Goal: Task Accomplishment & Management: Use online tool/utility

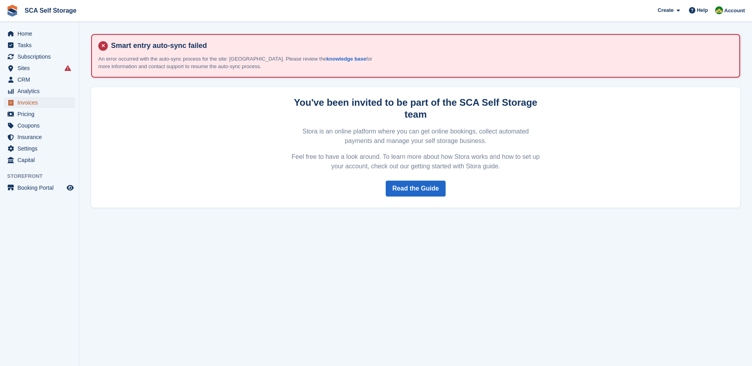
click at [33, 104] on span "Invoices" at bounding box center [41, 102] width 48 height 11
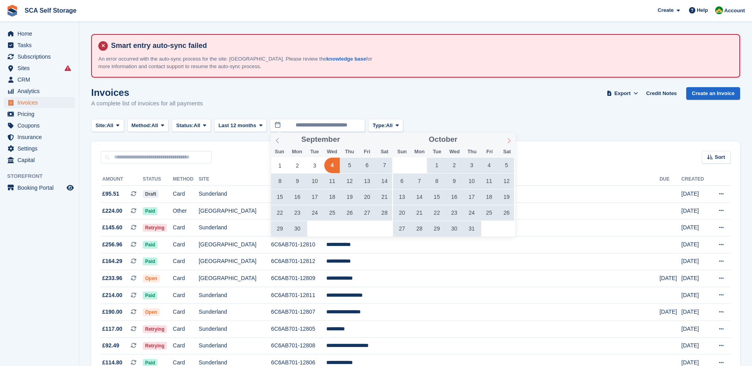
click at [509, 141] on icon at bounding box center [509, 141] width 6 height 6
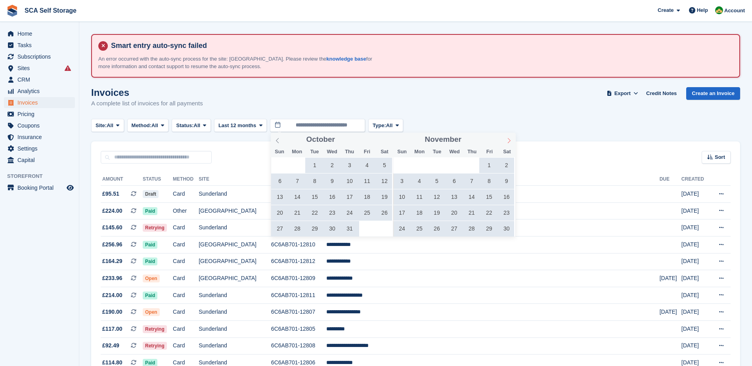
click at [509, 141] on icon at bounding box center [509, 141] width 6 height 6
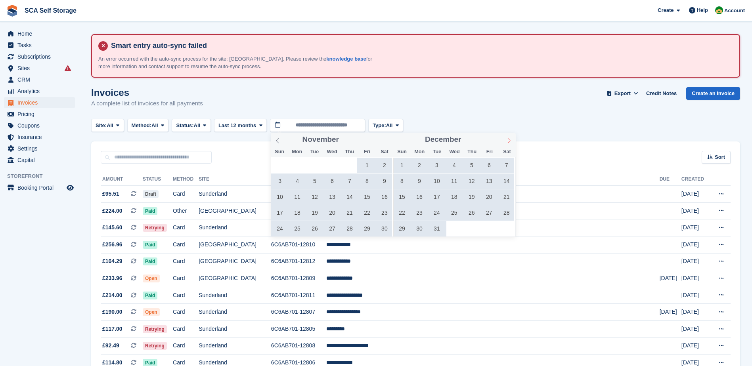
click at [509, 141] on icon at bounding box center [509, 141] width 6 height 6
type input "****"
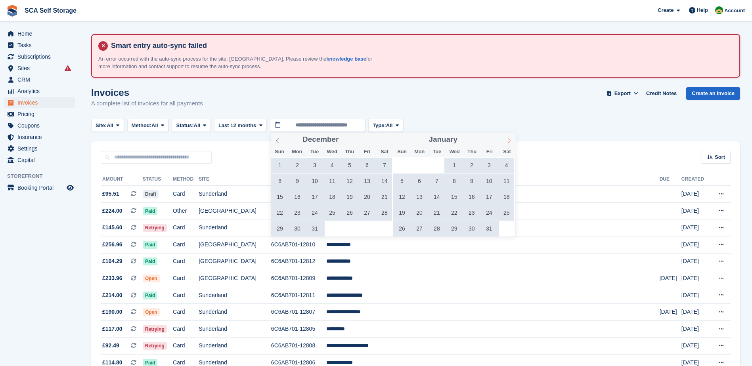
click at [509, 141] on icon at bounding box center [509, 141] width 6 height 6
type input "****"
click at [509, 141] on icon at bounding box center [509, 141] width 6 height 6
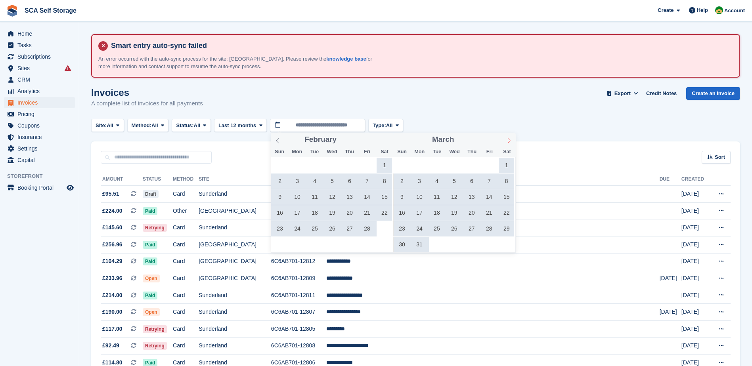
click at [509, 141] on icon at bounding box center [509, 141] width 6 height 6
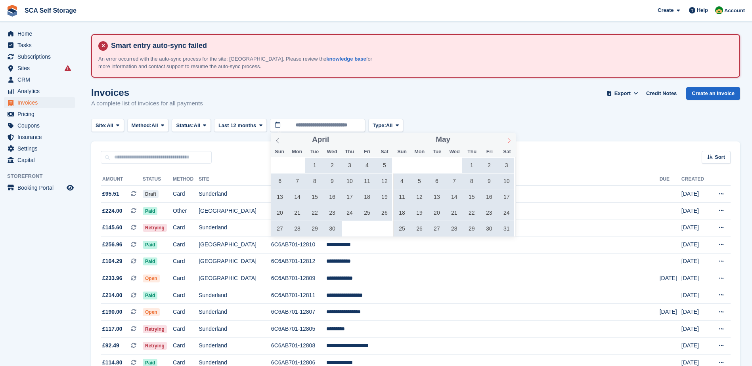
click at [509, 141] on icon at bounding box center [509, 141] width 6 height 6
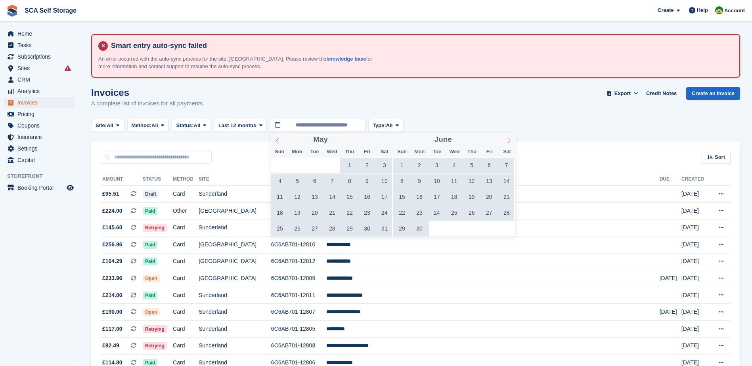
click at [509, 141] on icon at bounding box center [509, 141] width 6 height 6
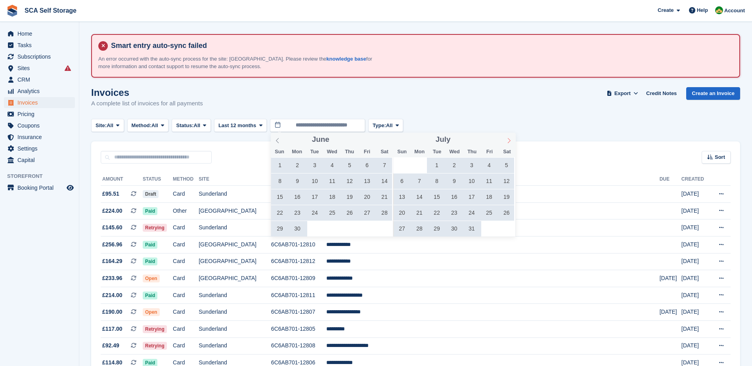
click at [509, 141] on icon at bounding box center [509, 141] width 6 height 6
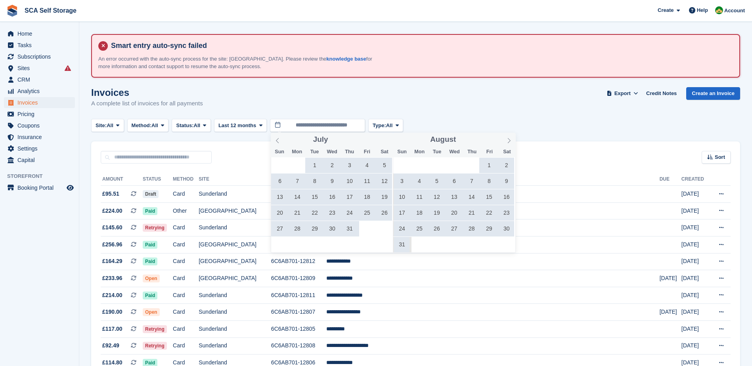
click at [490, 165] on span "1" at bounding box center [488, 165] width 15 height 15
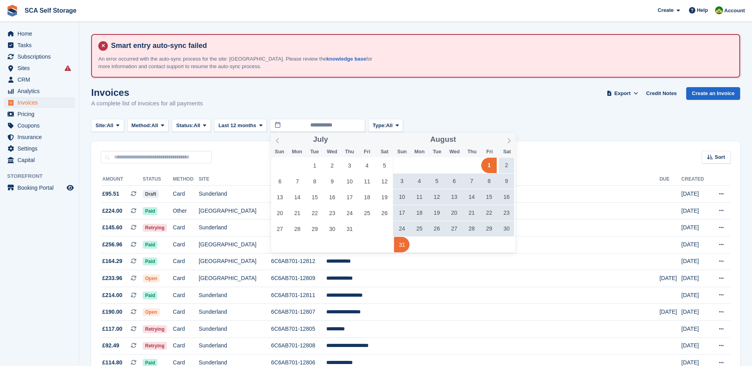
click at [405, 246] on span "31" at bounding box center [401, 244] width 15 height 15
type input "**********"
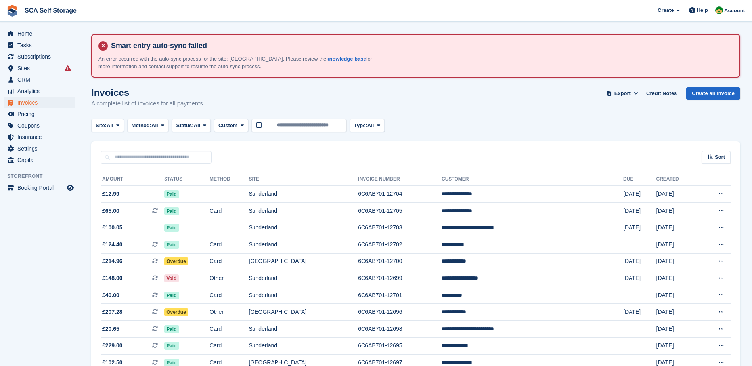
click at [484, 123] on div "Site: All All Sunderland [GEOGRAPHIC_DATA] Method: All All Bank Transfer Cash C…" at bounding box center [415, 125] width 649 height 13
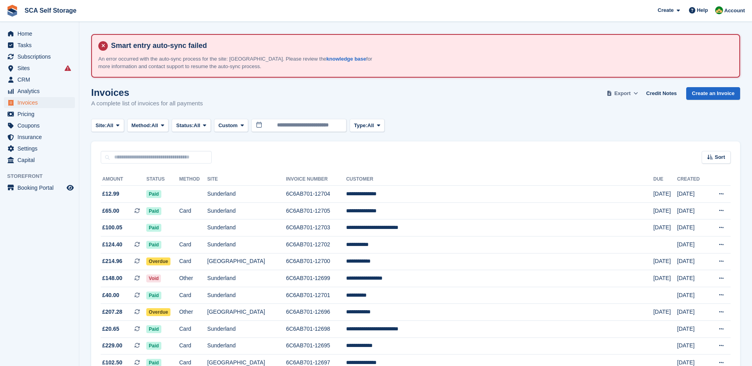
click at [635, 94] on button "Export" at bounding box center [622, 93] width 35 height 13
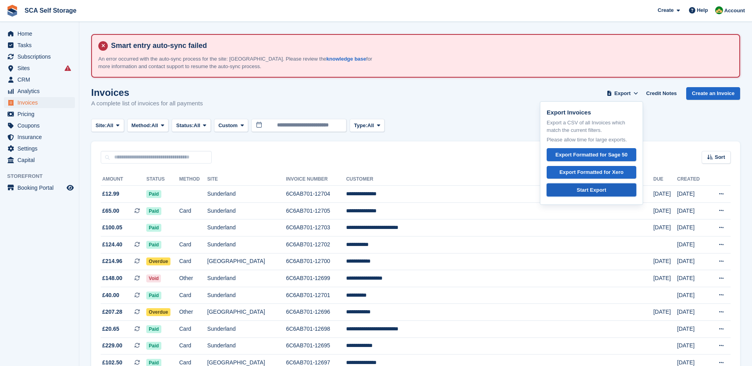
click at [587, 195] on link "Start Export" at bounding box center [592, 190] width 90 height 13
drag, startPoint x: 452, startPoint y: 117, endPoint x: 491, endPoint y: 111, distance: 40.1
click at [452, 117] on div "Invoices A complete list of invoices for all payments Export Export Invoices Ex…" at bounding box center [415, 102] width 649 height 31
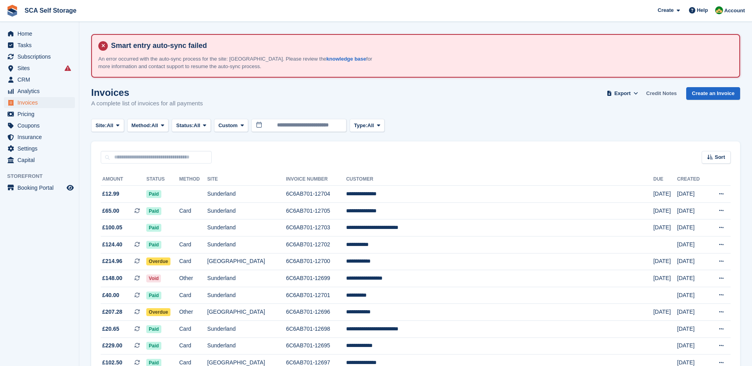
click at [677, 94] on link "Credit Notes" at bounding box center [661, 93] width 37 height 13
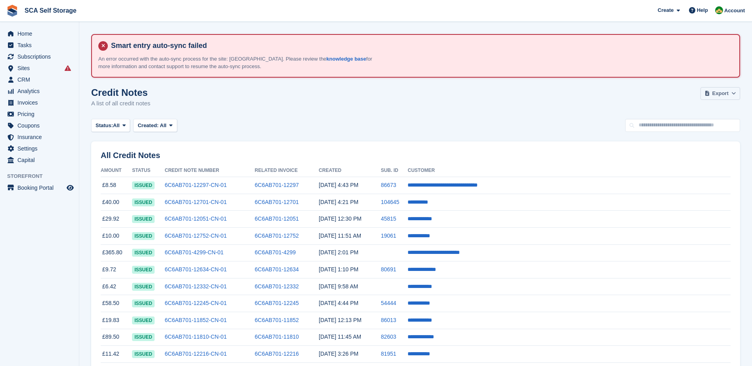
click at [721, 92] on span "Export" at bounding box center [721, 94] width 16 height 8
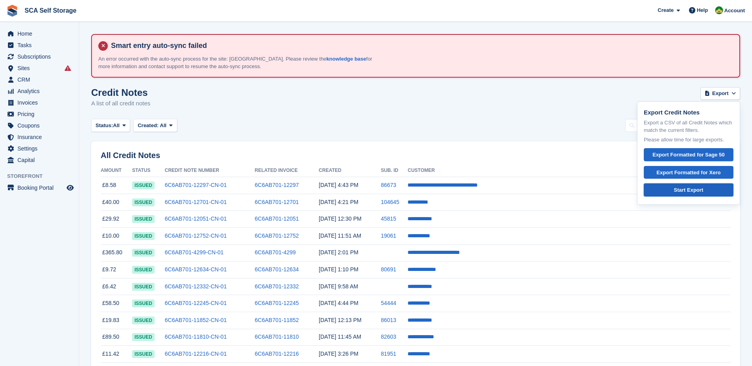
click at [700, 191] on div "Start Export" at bounding box center [689, 190] width 76 height 8
click at [486, 127] on div "Status: All All Issued Void Created: All All Last 24 hours Last 7 days Last 2 w…" at bounding box center [415, 125] width 649 height 13
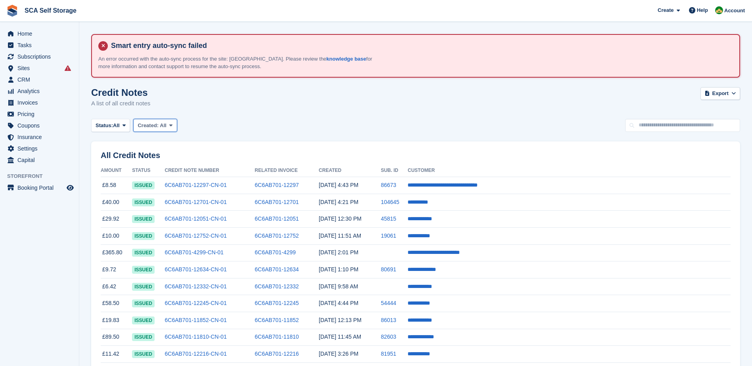
click at [163, 127] on span "All" at bounding box center [163, 126] width 7 height 6
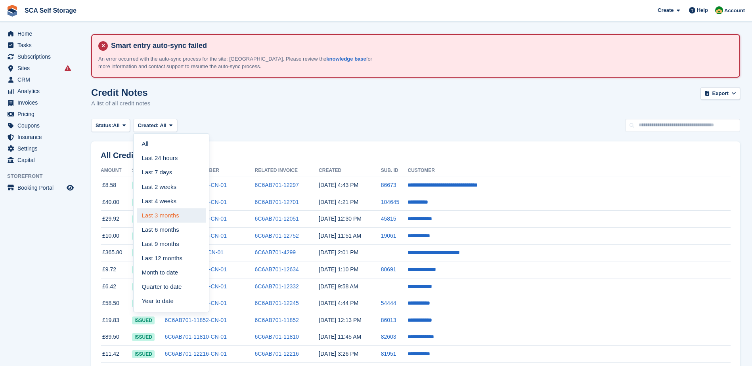
click at [159, 216] on link "Last 3 months" at bounding box center [171, 216] width 69 height 14
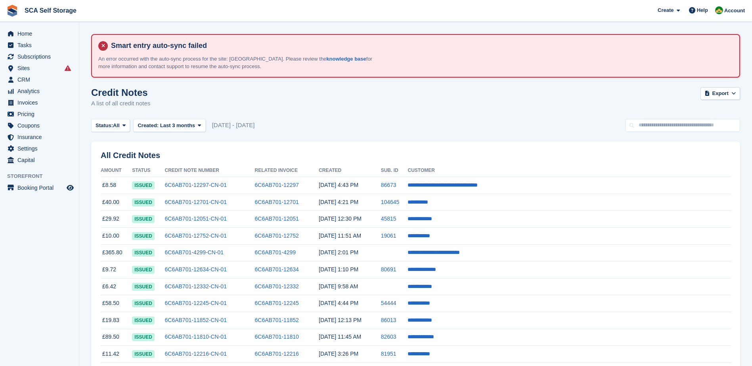
click at [326, 112] on div "Credit Notes A list of all credit notes Export Export Credit Notes Export a CSV…" at bounding box center [415, 102] width 649 height 31
click at [715, 96] on span "Export" at bounding box center [721, 94] width 16 height 8
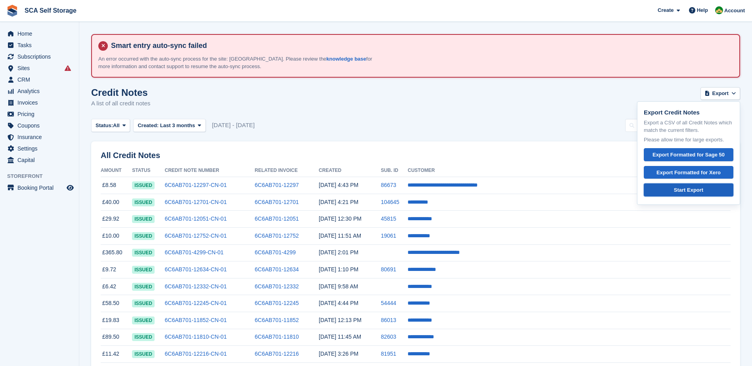
click at [692, 194] on link "Start Export" at bounding box center [689, 190] width 90 height 13
drag, startPoint x: 349, startPoint y: 125, endPoint x: 345, endPoint y: 126, distance: 4.8
click at [349, 125] on div "Status: All All Issued Void Created: Last 3 months All Last 24 hours Last 7 day…" at bounding box center [415, 125] width 649 height 13
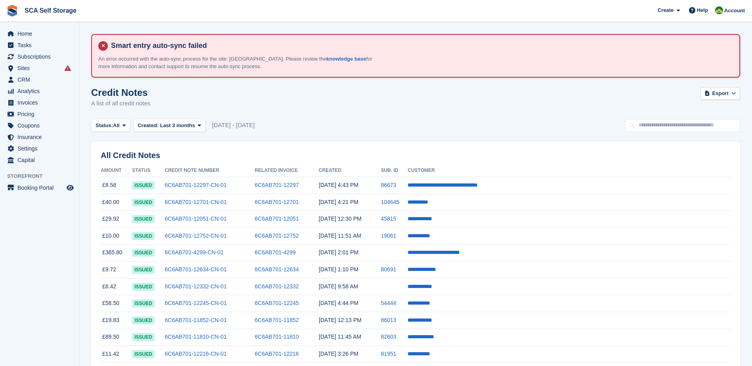
click at [456, 106] on div "Credit Notes A list of all credit notes Export Export Credit Notes Export a CSV…" at bounding box center [415, 102] width 649 height 31
drag, startPoint x: 24, startPoint y: 100, endPoint x: 134, endPoint y: 124, distance: 113.0
click at [24, 100] on span "Invoices" at bounding box center [41, 102] width 48 height 11
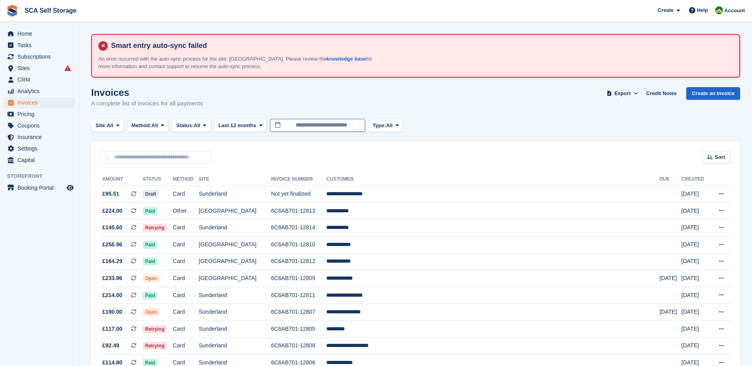
click at [312, 122] on input "**********" at bounding box center [317, 125] width 95 height 13
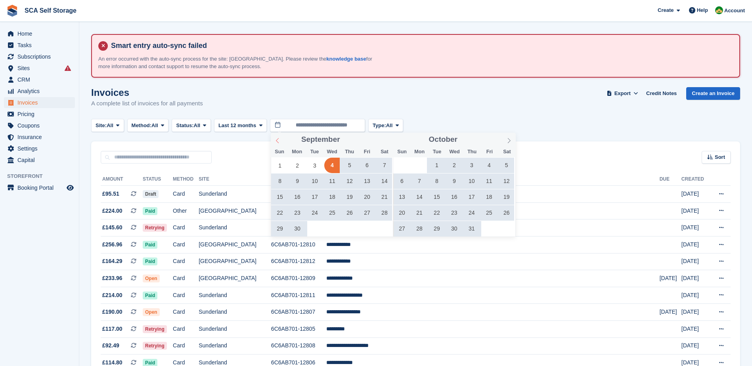
click at [278, 139] on icon at bounding box center [278, 141] width 6 height 6
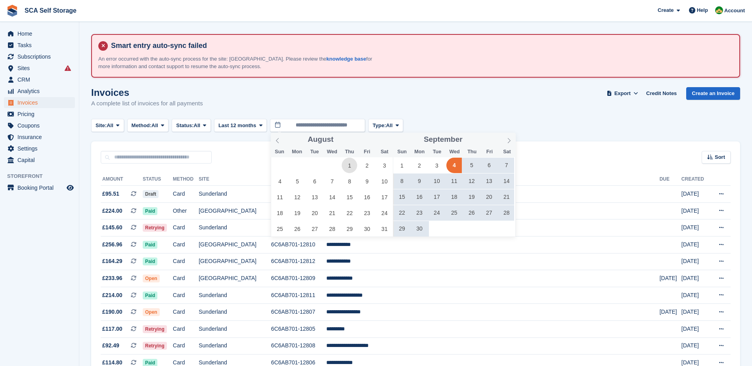
click at [352, 168] on span "1" at bounding box center [349, 165] width 15 height 15
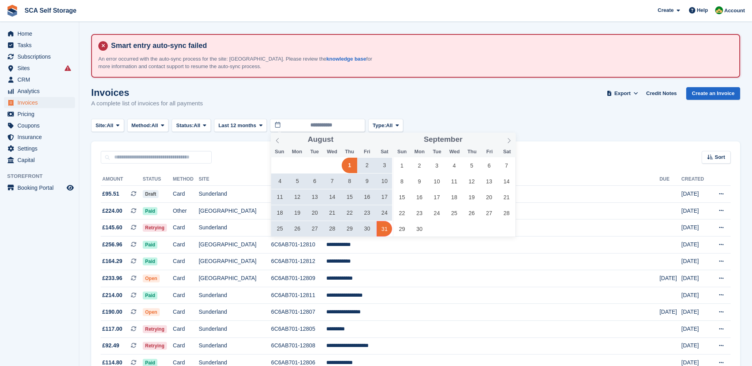
click at [387, 227] on span "31" at bounding box center [384, 228] width 15 height 15
type input "**********"
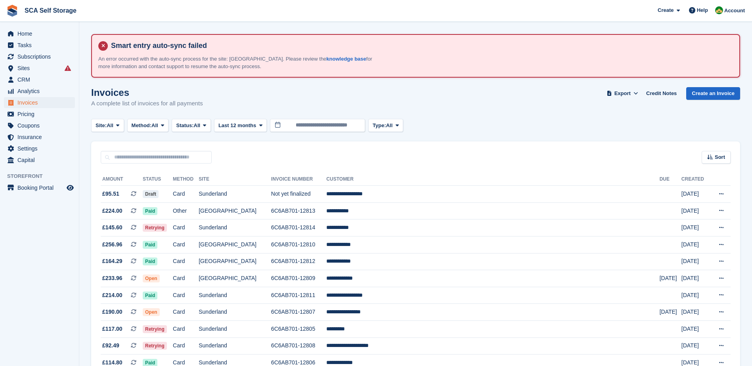
click at [498, 100] on div "Invoices A complete list of invoices for all payments Export Export Invoices Ex…" at bounding box center [415, 102] width 649 height 31
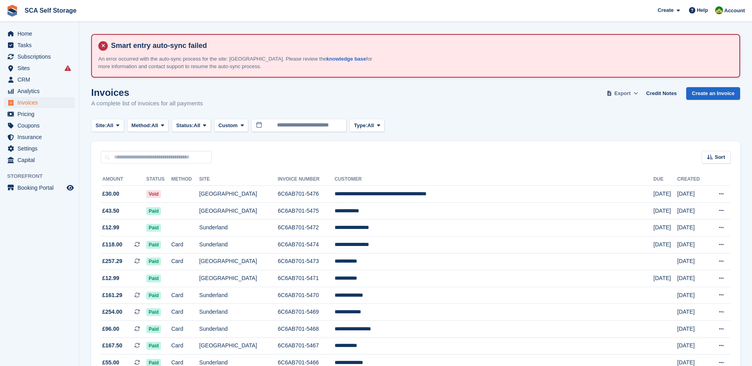
click at [639, 90] on span at bounding box center [636, 94] width 8 height 8
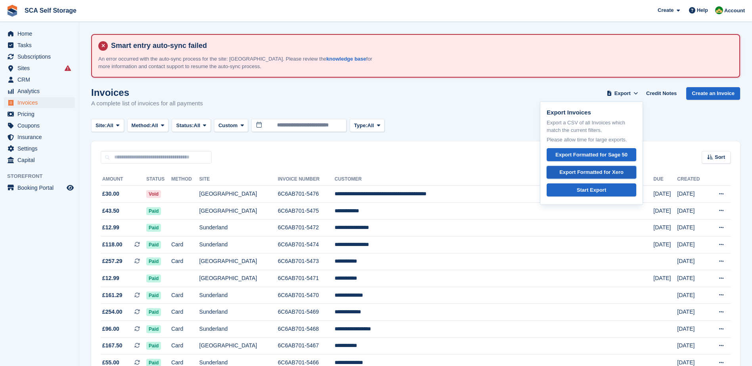
click at [602, 173] on div "Export Formatted for Xero" at bounding box center [592, 173] width 64 height 8
click at [435, 125] on div "Site: All All Sunderland [GEOGRAPHIC_DATA] Method: All All Bank Transfer Cash C…" at bounding box center [415, 125] width 649 height 13
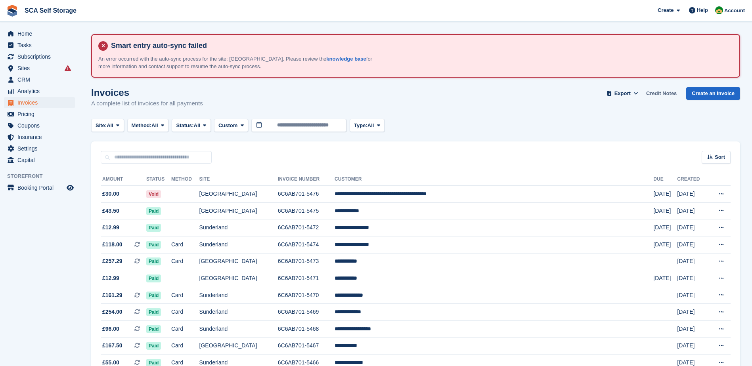
click at [654, 96] on link "Credit Notes" at bounding box center [661, 93] width 37 height 13
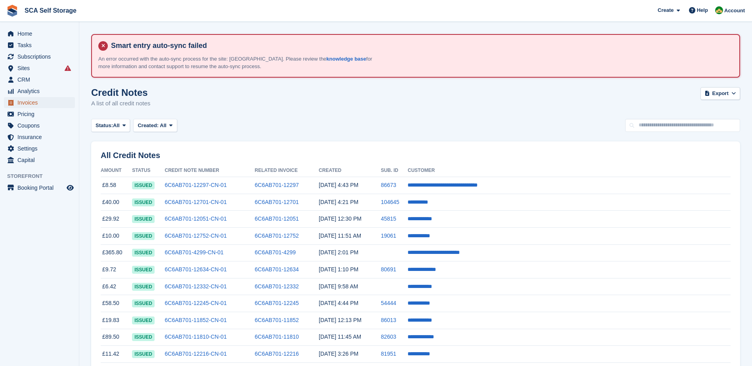
click at [25, 105] on span "Invoices" at bounding box center [41, 102] width 48 height 11
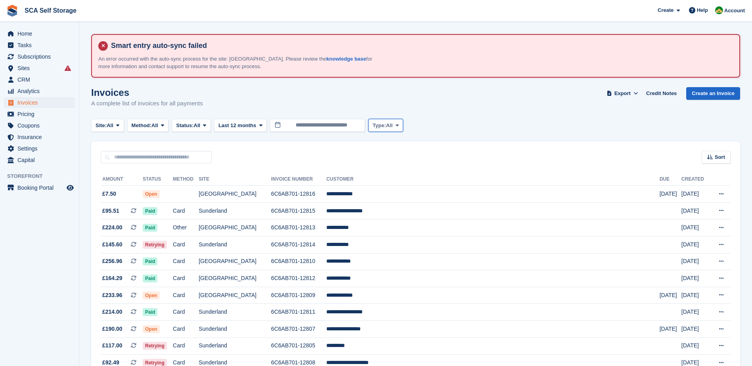
click at [395, 127] on button "Type: All" at bounding box center [385, 125] width 35 height 13
click at [342, 121] on input "**********" at bounding box center [317, 125] width 95 height 13
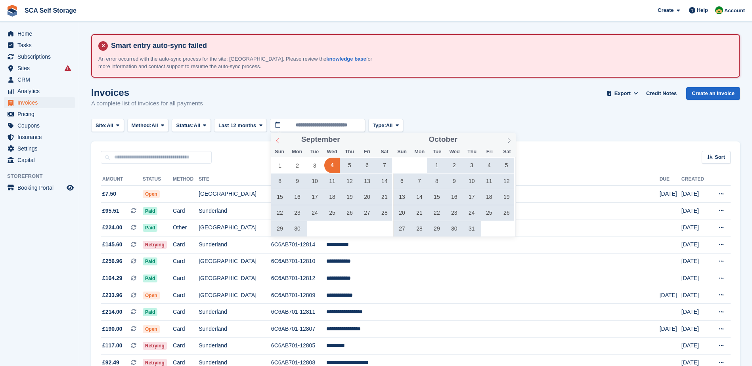
click at [279, 143] on icon at bounding box center [278, 141] width 6 height 6
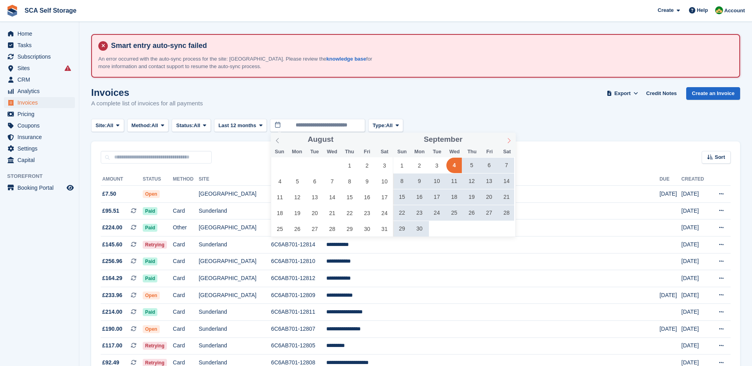
click at [515, 141] on span at bounding box center [509, 139] width 13 height 13
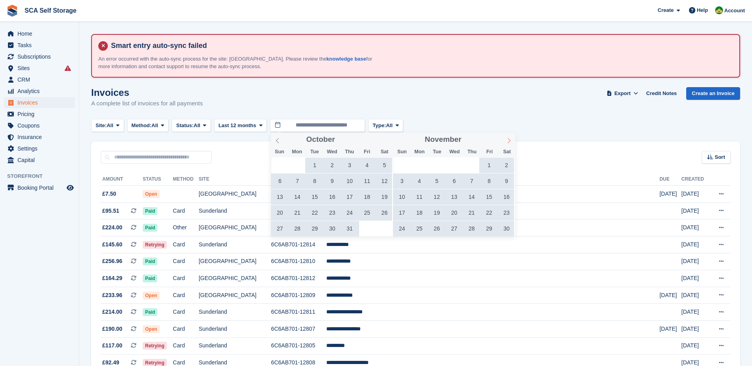
click at [511, 141] on icon at bounding box center [509, 141] width 6 height 6
click at [511, 142] on icon at bounding box center [509, 141] width 6 height 6
type input "****"
click at [511, 142] on icon at bounding box center [509, 141] width 6 height 6
type input "****"
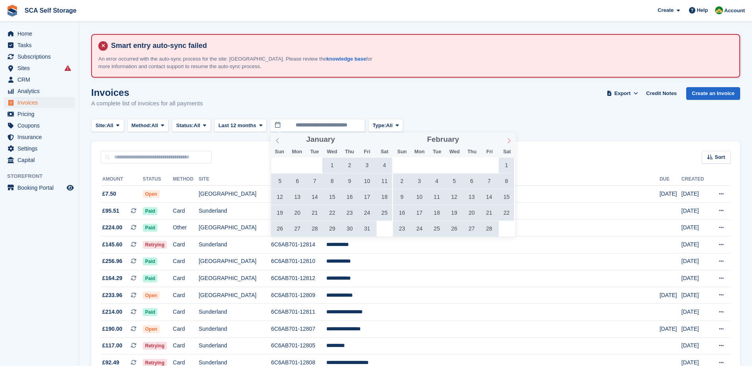
click at [511, 142] on icon at bounding box center [509, 141] width 6 height 6
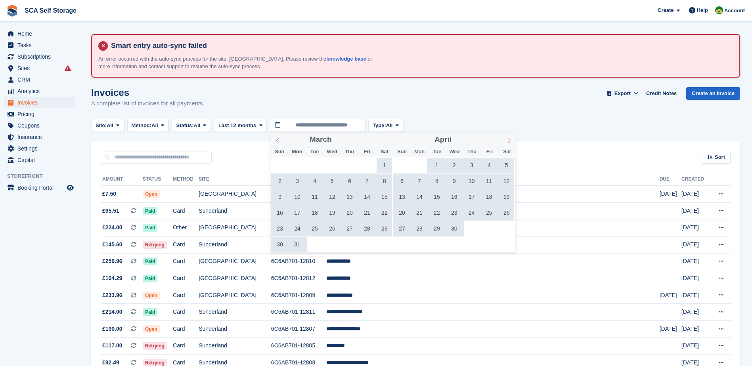
click at [511, 142] on icon at bounding box center [509, 141] width 6 height 6
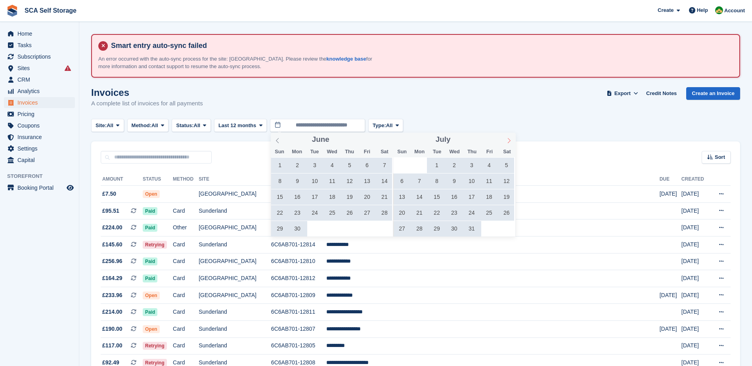
click at [511, 142] on icon at bounding box center [509, 141] width 6 height 6
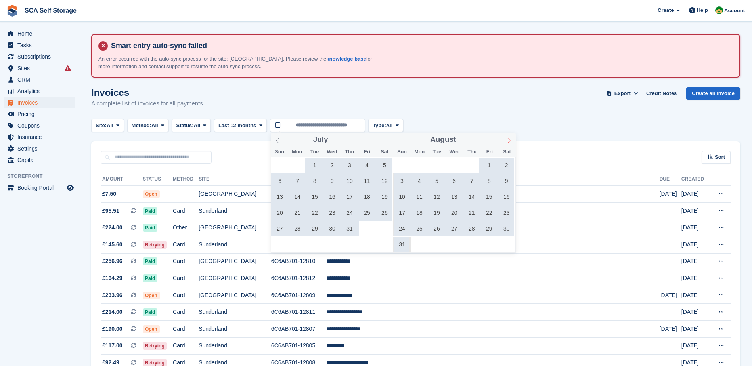
click at [511, 142] on icon at bounding box center [509, 141] width 6 height 6
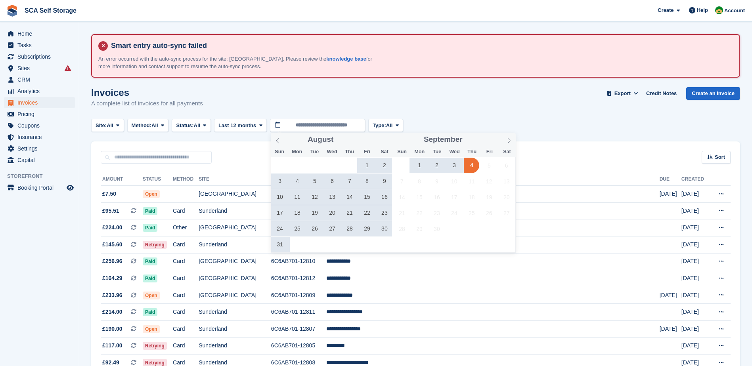
click at [358, 168] on div "27 28 29 30 31 1 2 3 4 5 6 7 8 9 10 11 12 13 14 15 16 17 18 19 20 21 22 23 24 2…" at bounding box center [332, 204] width 122 height 95
click at [365, 168] on span "1" at bounding box center [366, 165] width 15 height 15
click at [277, 245] on span "31" at bounding box center [279, 244] width 15 height 15
type input "**********"
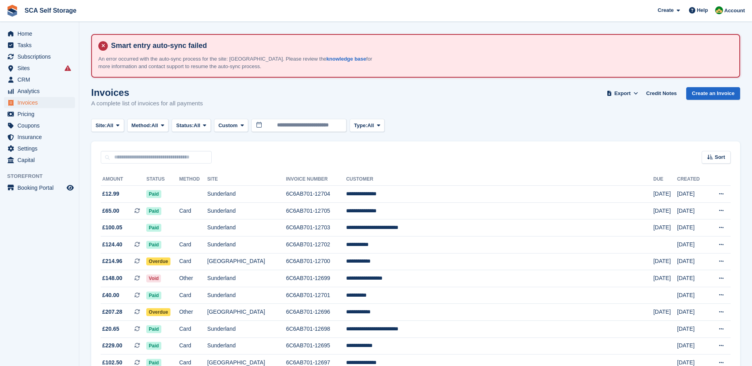
click at [443, 107] on div "Invoices A complete list of invoices for all payments Export Export Invoices Ex…" at bounding box center [415, 102] width 649 height 31
drag, startPoint x: 131, startPoint y: 159, endPoint x: 163, endPoint y: 156, distance: 31.9
click at [131, 159] on input "text" at bounding box center [156, 157] width 111 height 13
type input "*****"
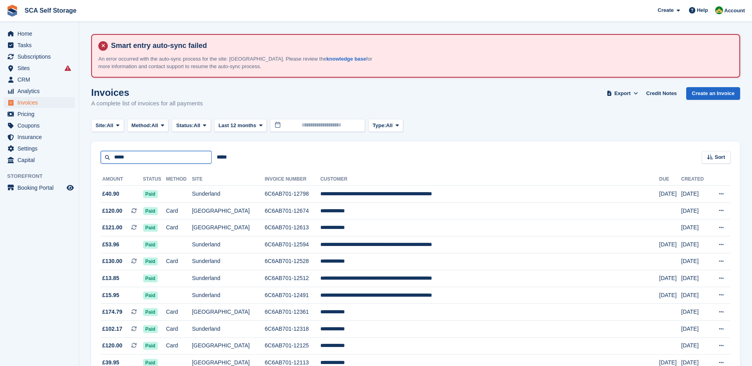
click at [138, 159] on input "*****" at bounding box center [156, 157] width 111 height 13
type input "**********"
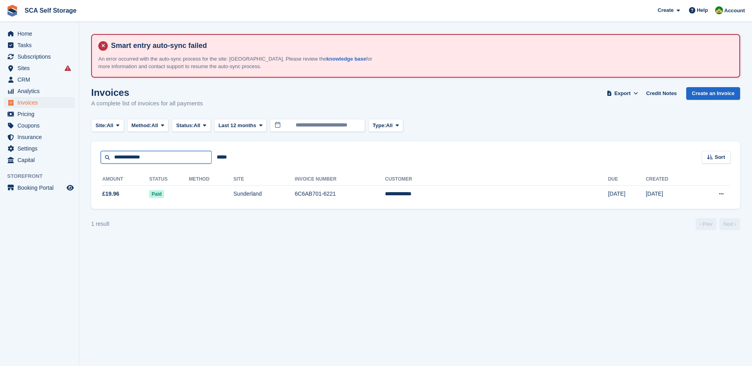
click at [156, 159] on input "**********" at bounding box center [156, 157] width 111 height 13
type input "*****"
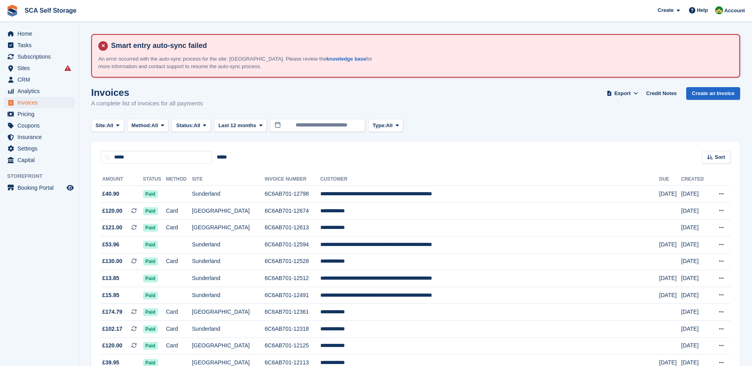
click at [460, 102] on div "Invoices A complete list of invoices for all payments Export Export Invoices Ex…" at bounding box center [415, 102] width 649 height 31
click at [0, 0] on div at bounding box center [0, 0] width 0 height 0
click at [142, 159] on input "*****" at bounding box center [156, 157] width 111 height 13
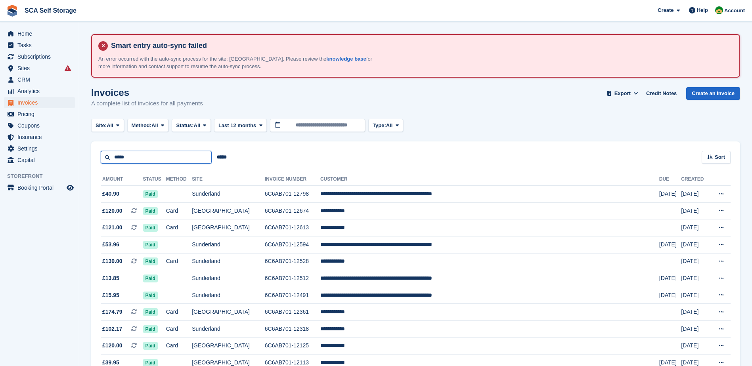
click at [142, 159] on input "*****" at bounding box center [156, 157] width 111 height 13
paste input "**********"
type input "**********"
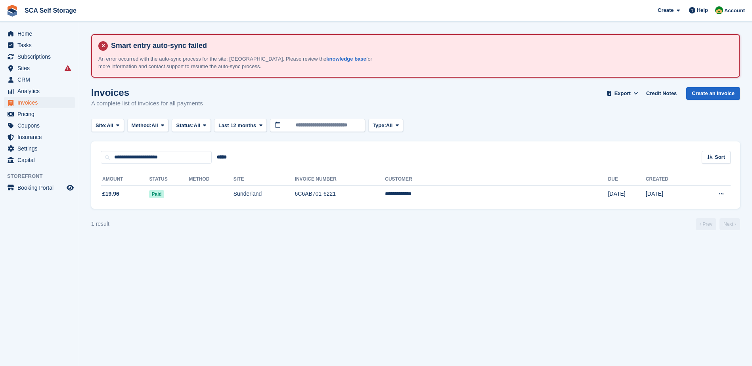
click at [446, 110] on div "Invoices A complete list of invoices for all payments Export Export Invoices Ex…" at bounding box center [415, 102] width 649 height 31
click at [27, 107] on span "Invoices" at bounding box center [41, 102] width 48 height 11
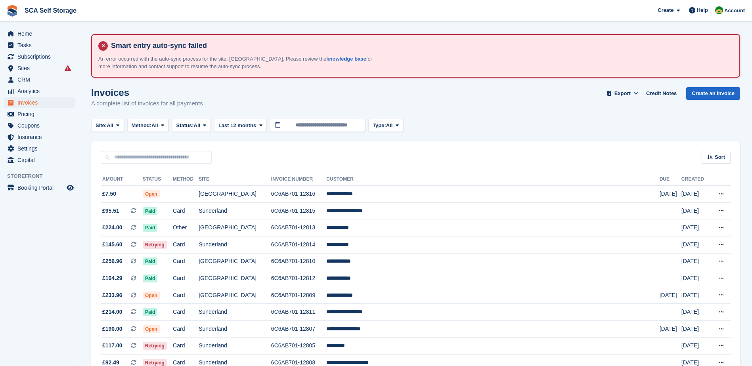
click at [576, 125] on div "Site: All All Sunderland Sheffield Method: All All Bank Transfer Cash Cheque De…" at bounding box center [415, 125] width 649 height 13
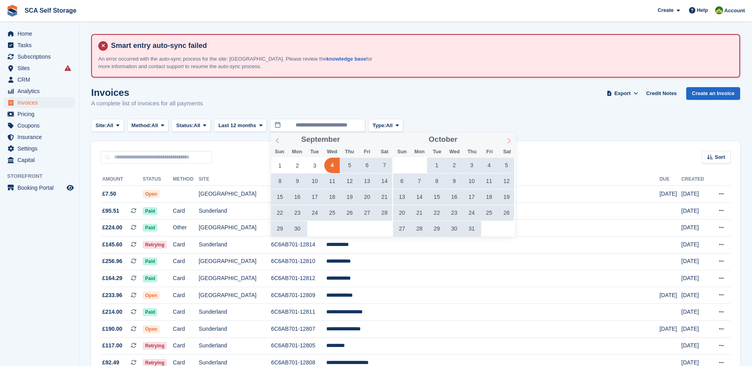
click at [510, 140] on icon at bounding box center [509, 140] width 3 height 5
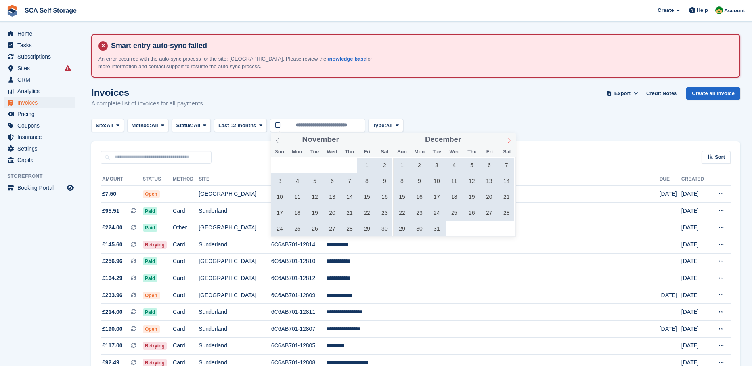
click at [510, 140] on icon at bounding box center [509, 140] width 3 height 5
type input "****"
click at [510, 140] on icon at bounding box center [509, 140] width 3 height 5
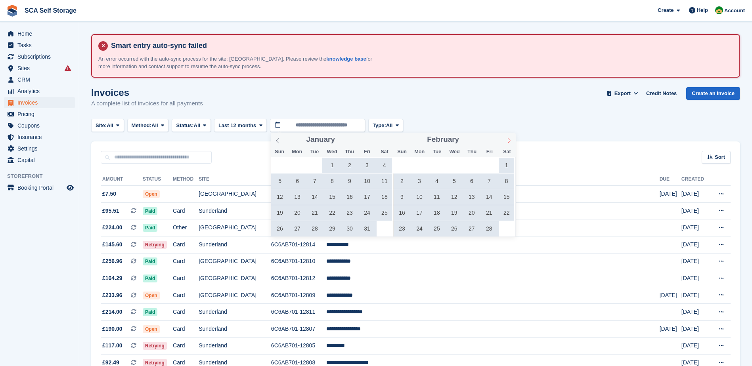
type input "****"
click at [510, 140] on icon at bounding box center [509, 140] width 3 height 5
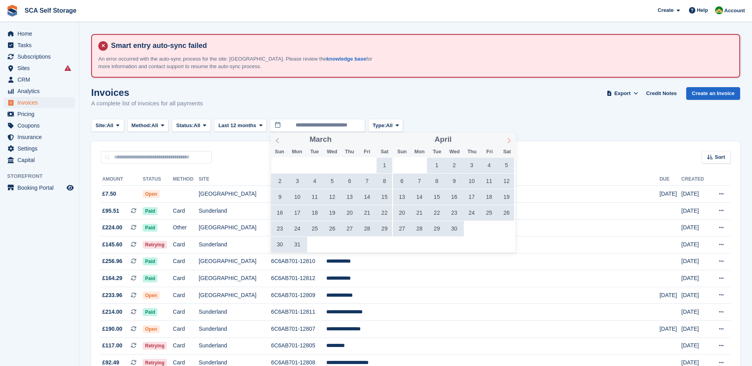
click at [510, 140] on icon at bounding box center [509, 140] width 3 height 5
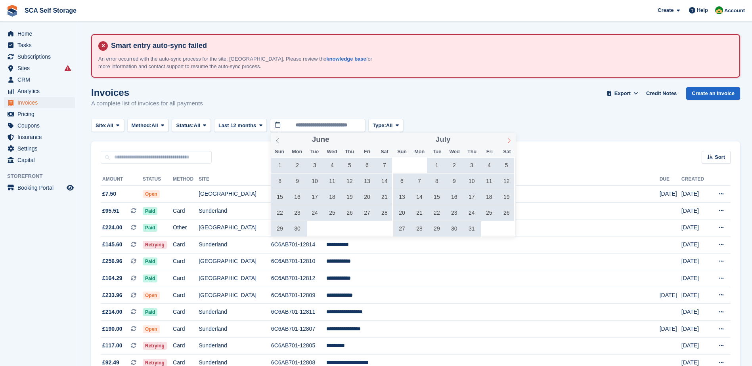
click at [510, 140] on icon at bounding box center [509, 140] width 3 height 5
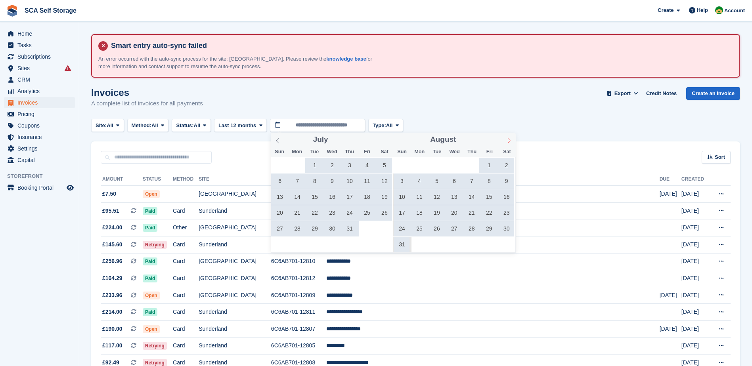
click at [510, 140] on icon at bounding box center [509, 140] width 3 height 5
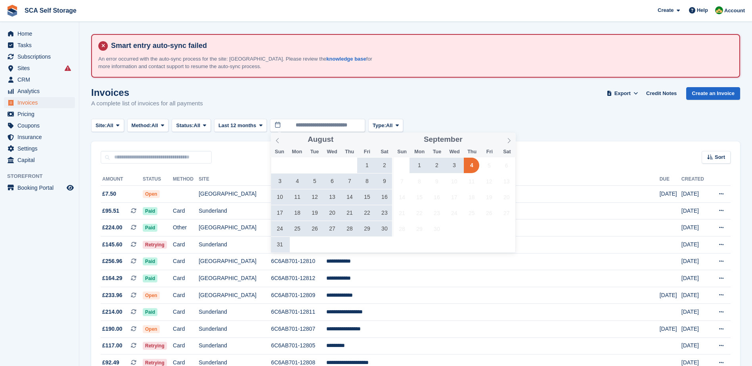
click at [357, 164] on div "27 28 29 30 31 1 2 3 4 5 6 7 8 9 10 11 12 13 14 15 16 17 18 19 20 21 22 23 24 2…" at bounding box center [332, 204] width 122 height 95
click at [366, 165] on span "1" at bounding box center [366, 165] width 15 height 15
type input "**********"
click at [274, 243] on span "31" at bounding box center [279, 244] width 15 height 15
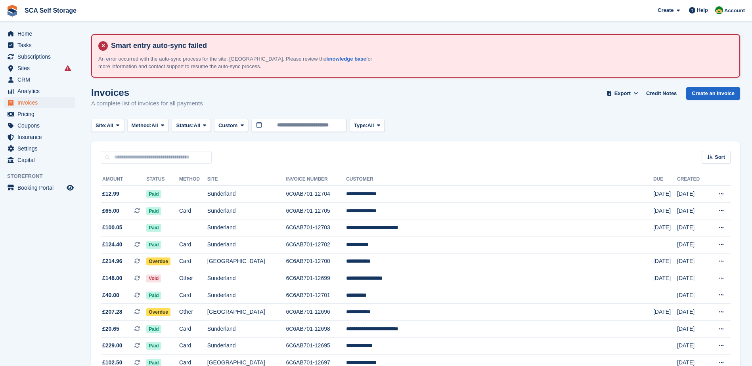
click at [538, 122] on div "Site: All All Sunderland [GEOGRAPHIC_DATA] Method: All All Bank Transfer Cash C…" at bounding box center [415, 125] width 649 height 13
click at [628, 95] on span "Export" at bounding box center [623, 94] width 16 height 8
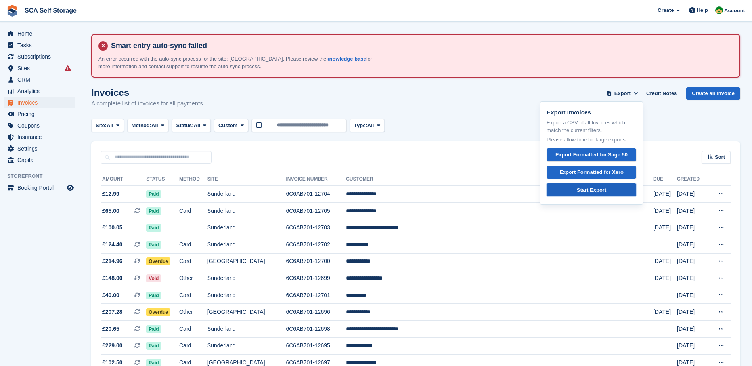
click at [616, 186] on link "Start Export" at bounding box center [592, 190] width 90 height 13
drag, startPoint x: 490, startPoint y: 103, endPoint x: 491, endPoint y: 108, distance: 5.2
click at [490, 103] on div "Invoices A complete list of invoices for all payments Export Export Invoices Ex…" at bounding box center [415, 102] width 649 height 31
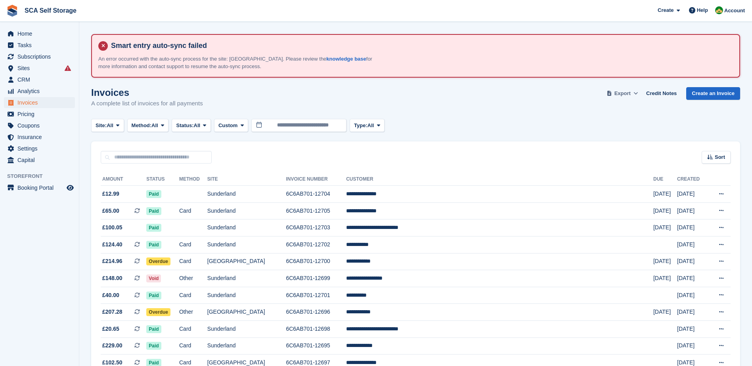
click at [631, 97] on span "Export" at bounding box center [623, 94] width 16 height 8
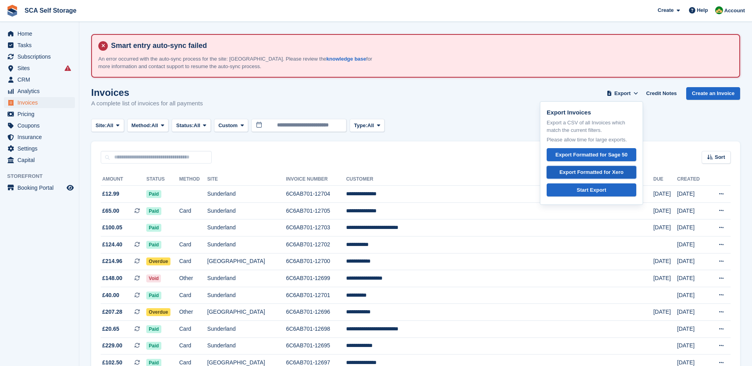
click at [599, 169] on div "Export Formatted for Xero" at bounding box center [592, 173] width 64 height 8
drag, startPoint x: 471, startPoint y: 102, endPoint x: 471, endPoint y: 109, distance: 7.5
click at [471, 102] on div "Invoices A complete list of invoices for all payments Export Export Invoices Ex…" at bounding box center [415, 102] width 649 height 31
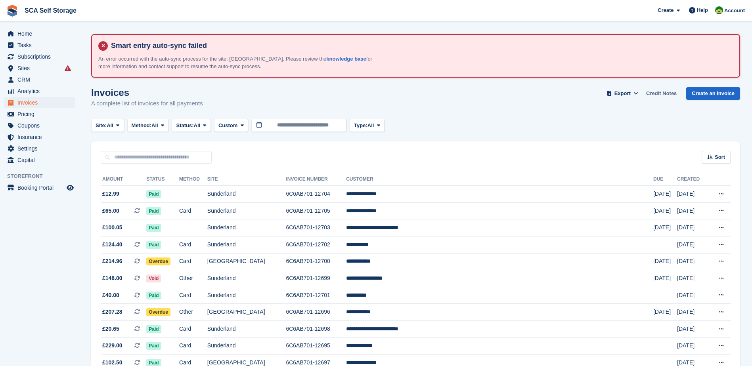
drag, startPoint x: 673, startPoint y: 93, endPoint x: 668, endPoint y: 99, distance: 7.7
click at [673, 93] on link "Credit Notes" at bounding box center [661, 93] width 37 height 13
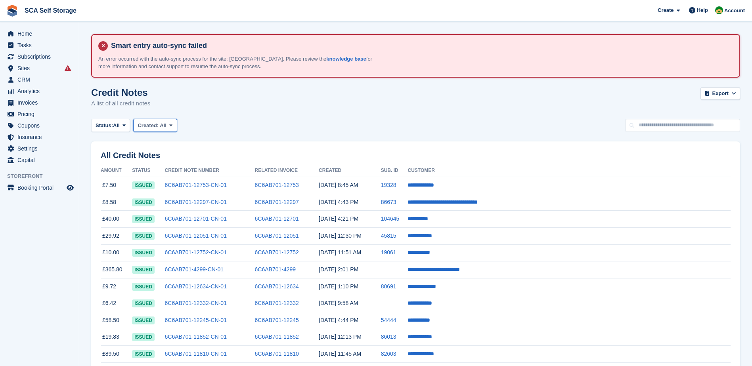
click at [158, 125] on span "Created:" at bounding box center [148, 126] width 21 height 6
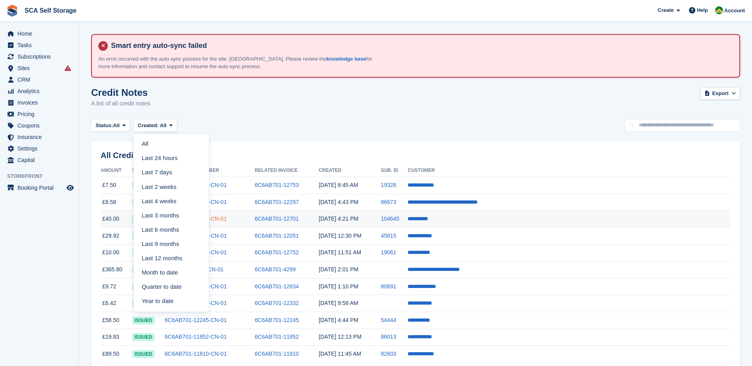
drag, startPoint x: 165, startPoint y: 214, endPoint x: 195, endPoint y: 216, distance: 29.8
click at [165, 214] on link "Last 3 months" at bounding box center [171, 216] width 69 height 14
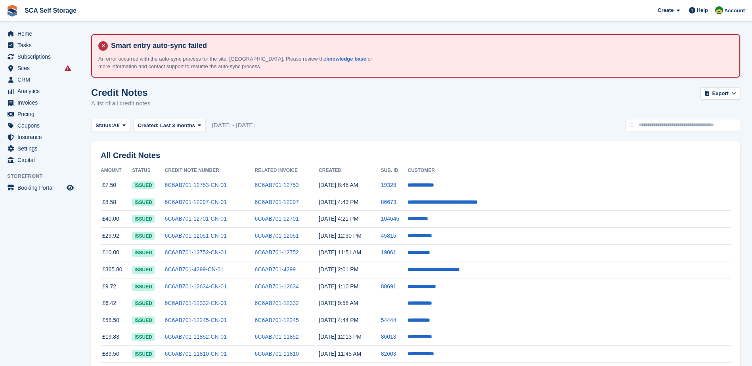
click at [350, 112] on div "Credit Notes A list of all credit notes Export Export Credit Notes Export a CSV…" at bounding box center [415, 102] width 649 height 31
click at [451, 122] on div "Status: All All Issued Void Created: Last 3 months All Last 24 hours Last 7 day…" at bounding box center [415, 125] width 649 height 13
drag, startPoint x: 488, startPoint y: 99, endPoint x: 497, endPoint y: 112, distance: 16.0
click at [488, 99] on div "Credit Notes A list of all credit notes Export Export Credit Notes Export a CSV…" at bounding box center [415, 102] width 649 height 31
click at [712, 96] on button "Export" at bounding box center [721, 93] width 40 height 13
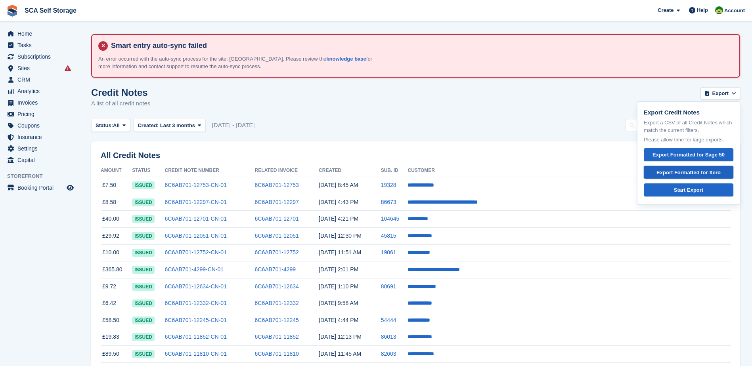
click at [699, 176] on div "Export Formatted for Xero" at bounding box center [689, 173] width 76 height 8
click at [510, 92] on div "Credit Notes A list of all credit notes Export Export Credit Notes Export a CSV…" at bounding box center [415, 102] width 649 height 31
